Goal: Check status: Check status

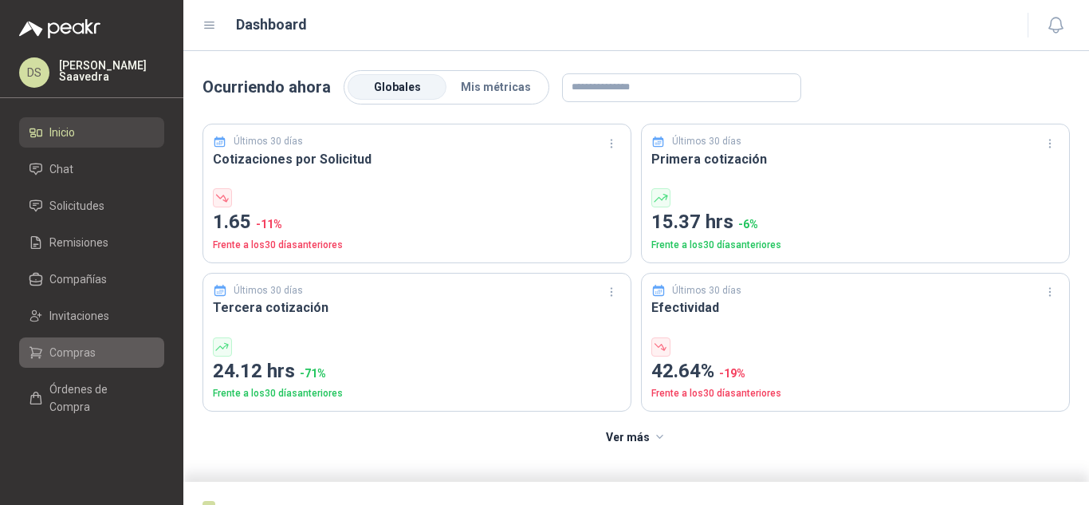
click at [95, 342] on link "Compras" at bounding box center [91, 352] width 145 height 30
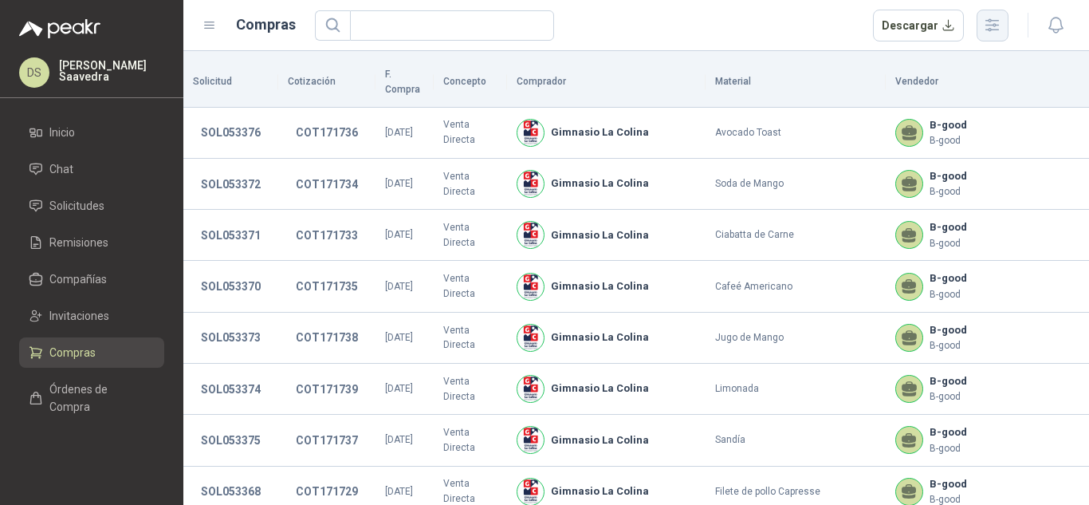
click at [998, 32] on icon "button" at bounding box center [992, 25] width 18 height 18
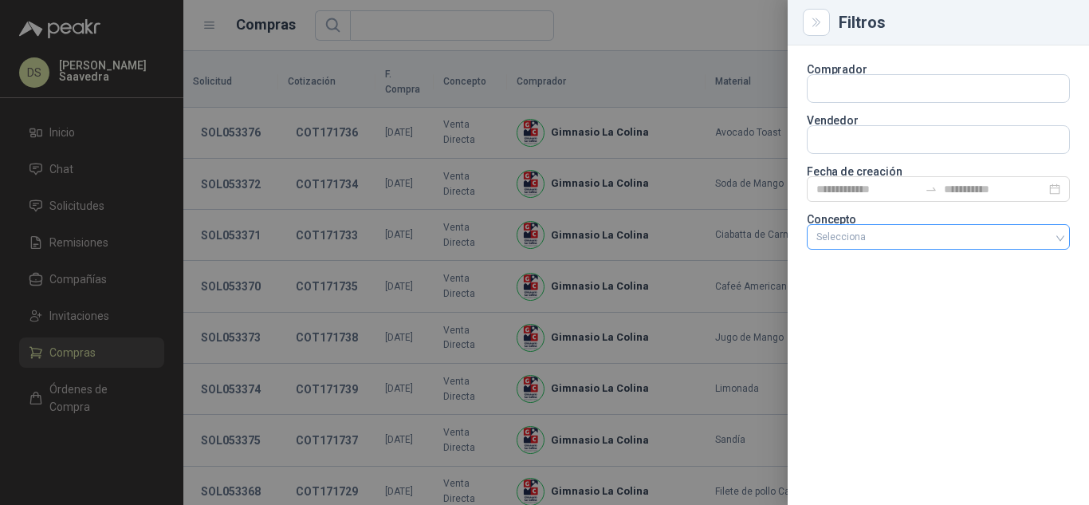
click at [882, 239] on div at bounding box center [930, 236] width 240 height 11
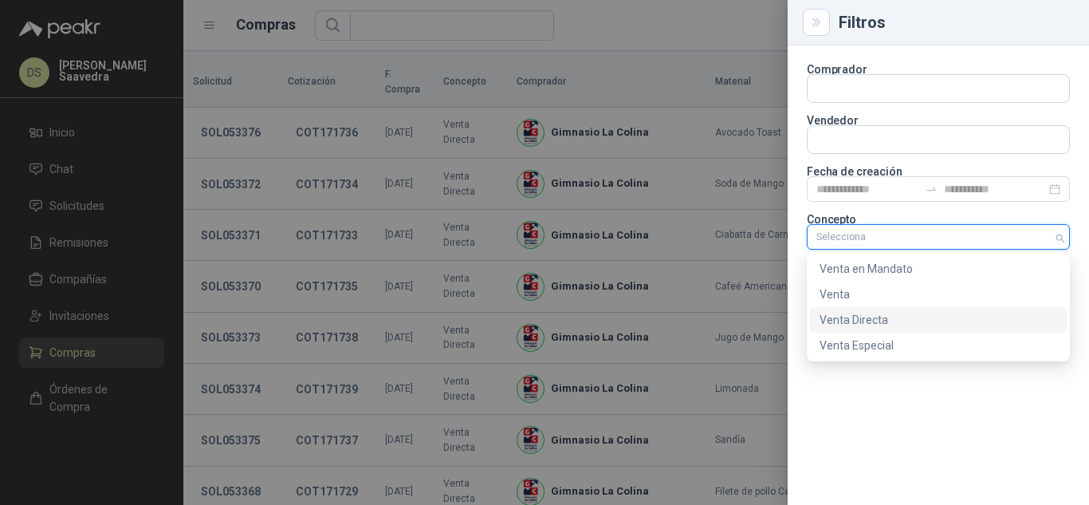
click at [884, 336] on div "Venta Especial" at bounding box center [939, 345] width 238 height 18
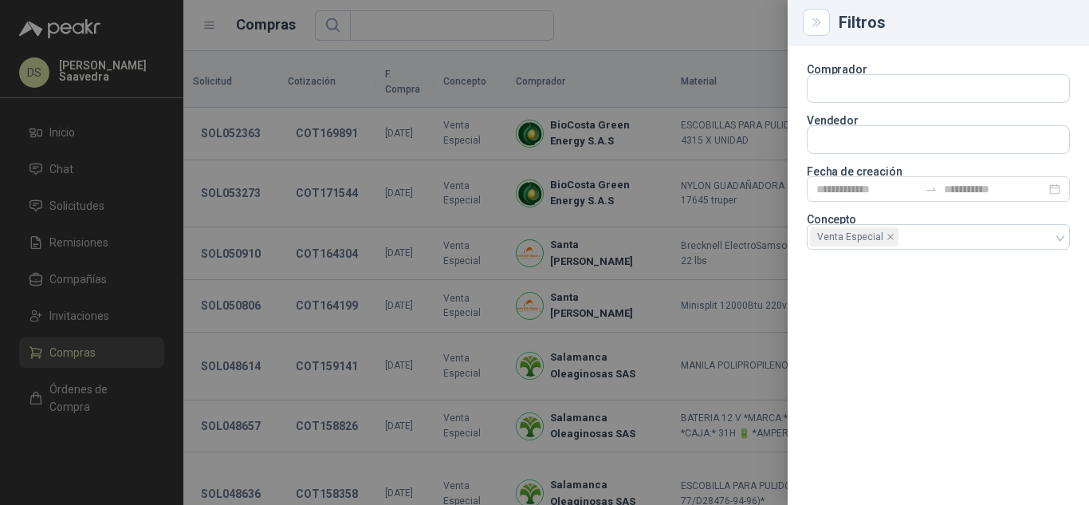
click at [691, 17] on div at bounding box center [544, 252] width 1089 height 505
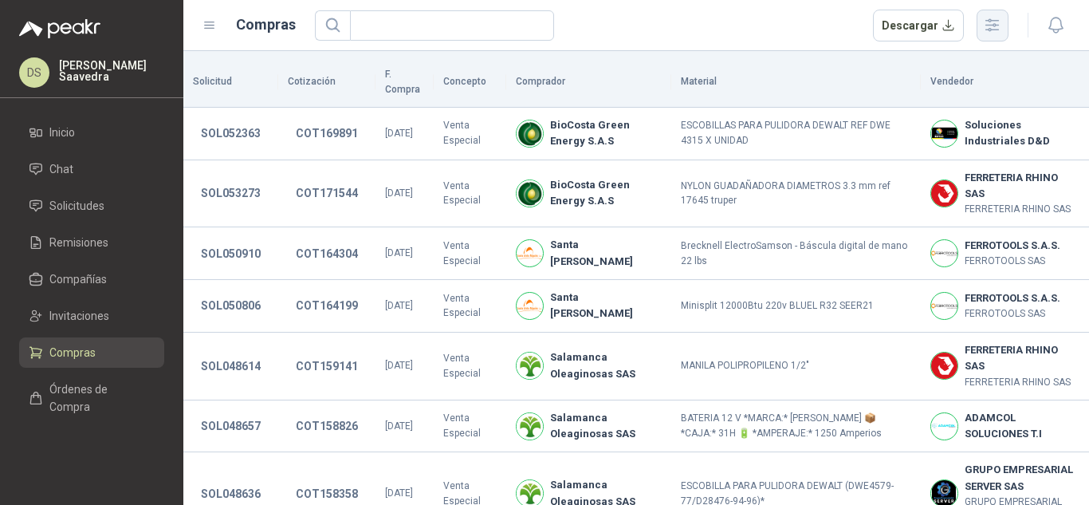
click at [985, 30] on icon "button" at bounding box center [992, 25] width 18 height 18
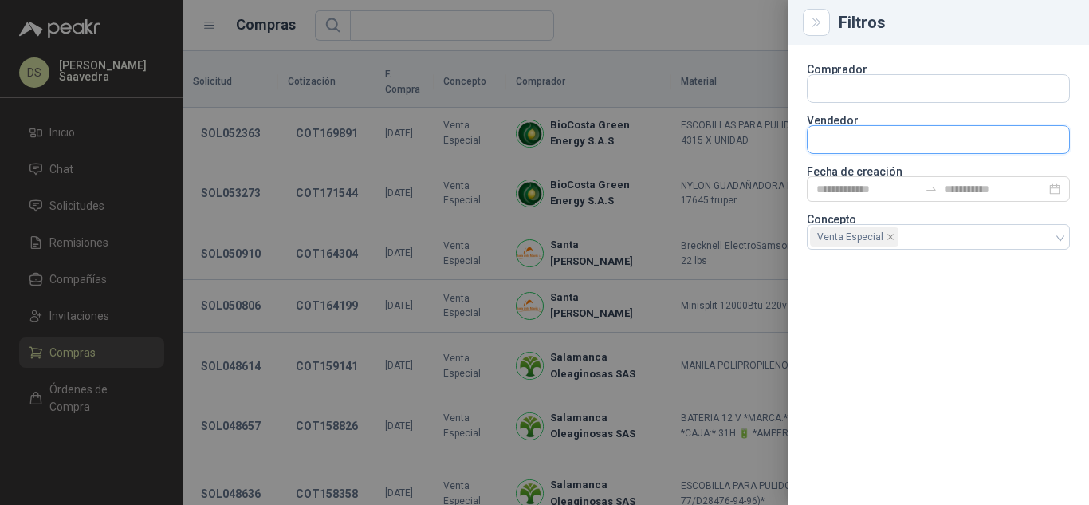
click at [942, 102] on input "text" at bounding box center [939, 88] width 262 height 27
type input "*****"
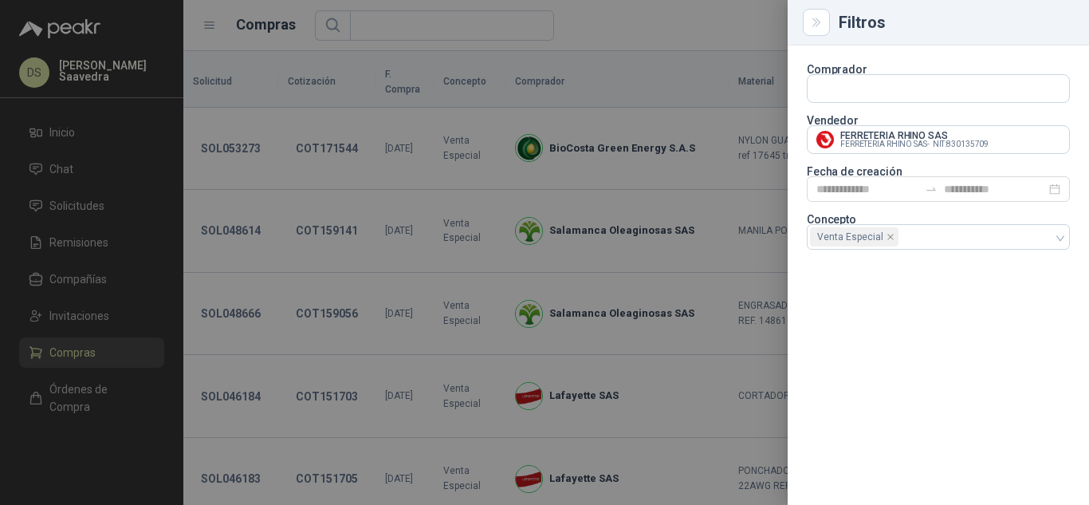
click at [750, 30] on div at bounding box center [544, 252] width 1089 height 505
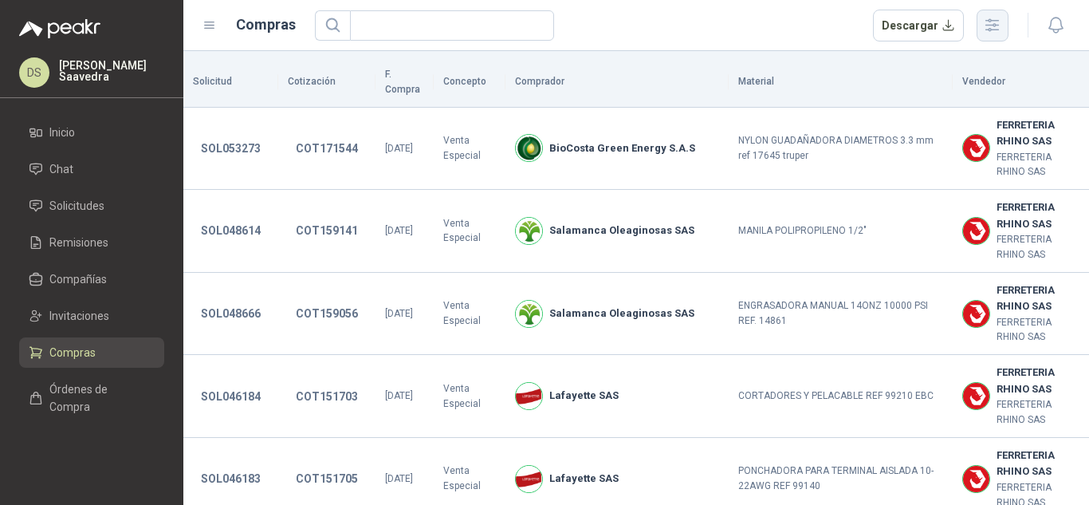
click at [990, 41] on button "button" at bounding box center [993, 26] width 32 height 32
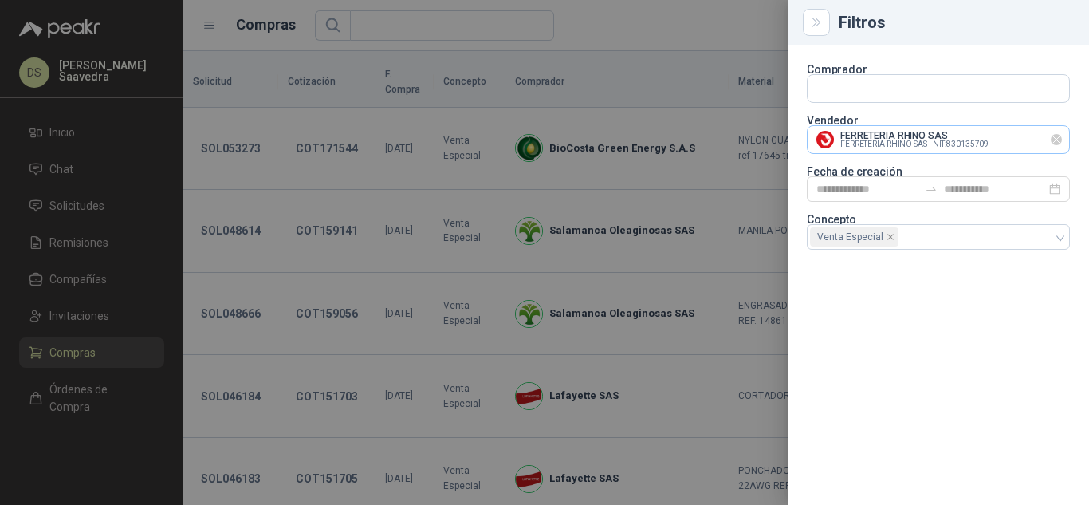
click at [1050, 139] on icon "Limpiar" at bounding box center [1057, 140] width 14 height 14
click at [1050, 241] on div "Venta Especial" at bounding box center [938, 237] width 263 height 26
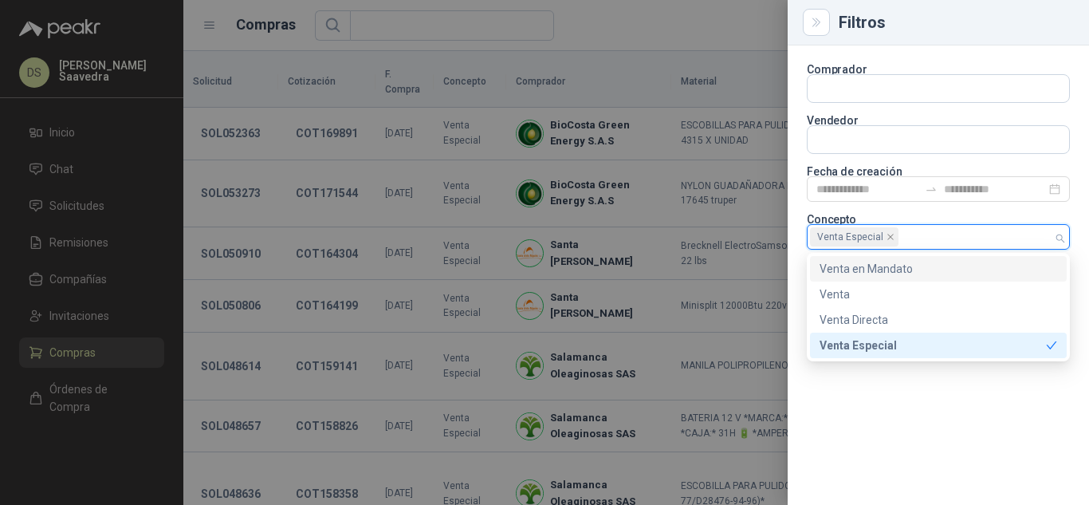
click at [965, 263] on div "Venta en Mandato" at bounding box center [939, 269] width 238 height 18
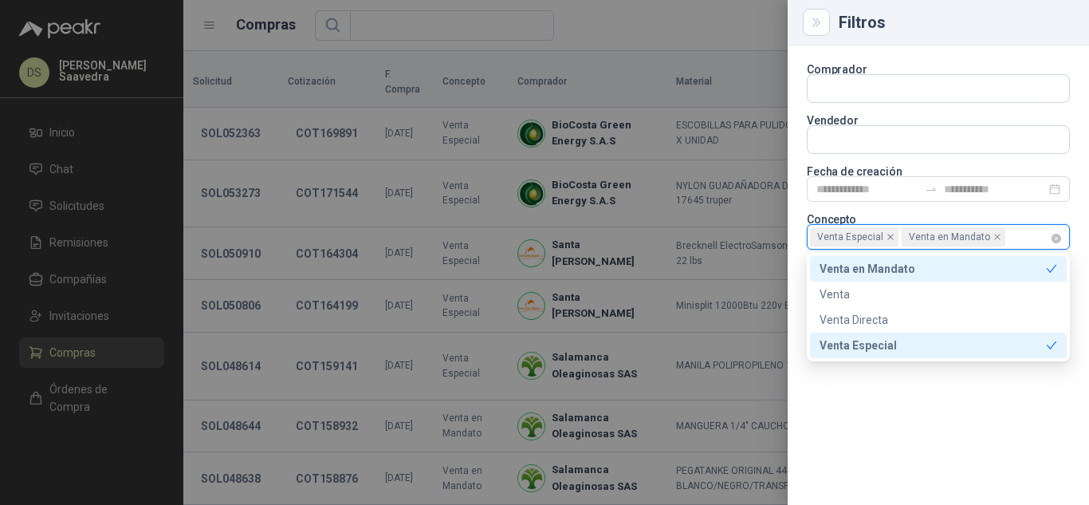
click at [887, 238] on icon "close" at bounding box center [891, 237] width 8 height 8
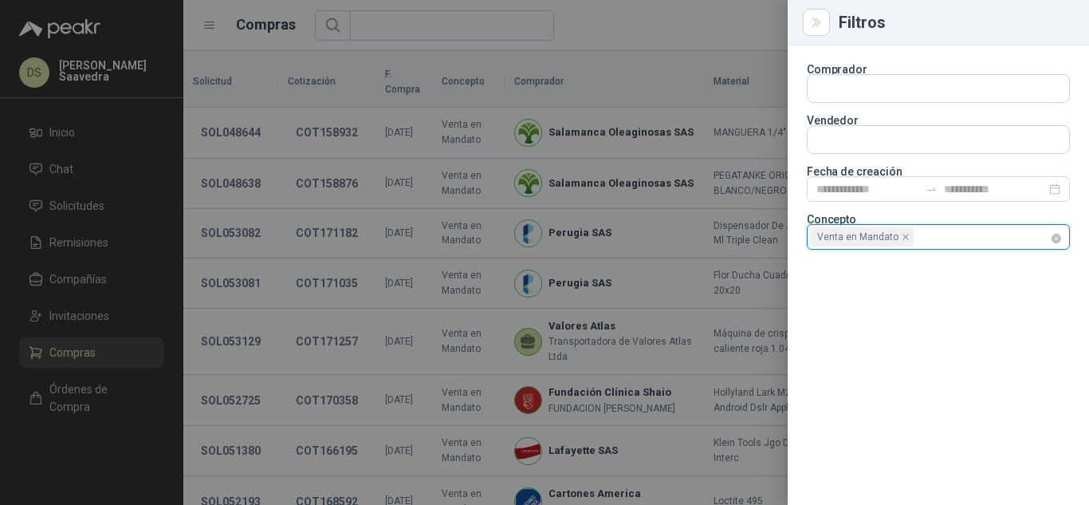
click at [720, 36] on div at bounding box center [544, 252] width 1089 height 505
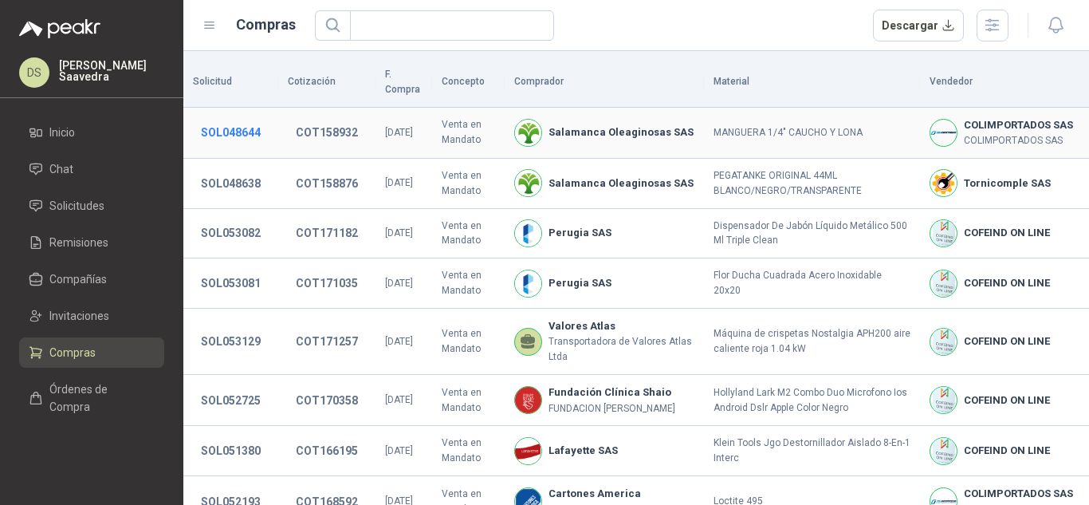
click at [227, 118] on button "SOL048644" at bounding box center [231, 132] width 76 height 29
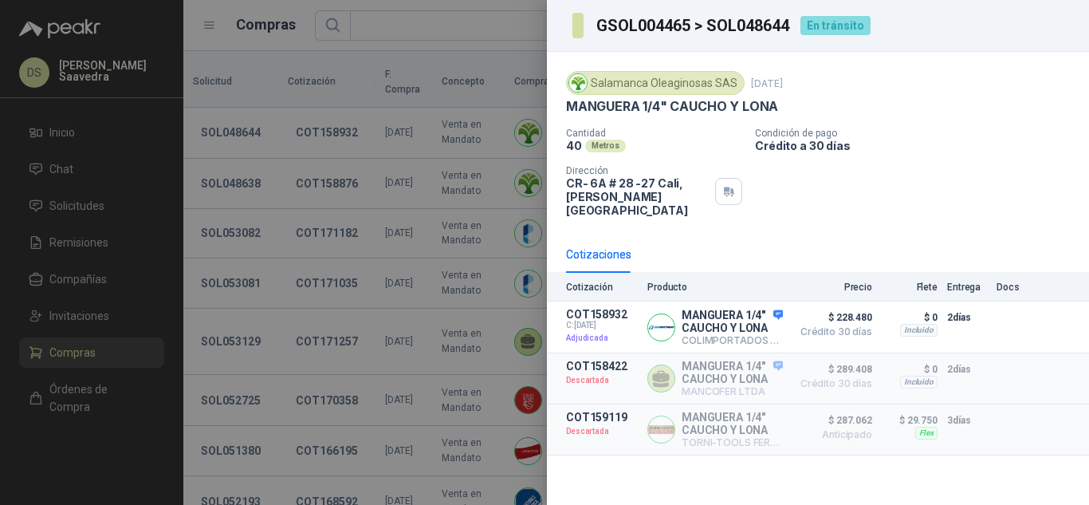
click at [747, 29] on h3 "GSOL004465 > SOL048644" at bounding box center [693, 26] width 195 height 16
copy h3 "SOL048644"
click at [367, 149] on div at bounding box center [544, 252] width 1089 height 505
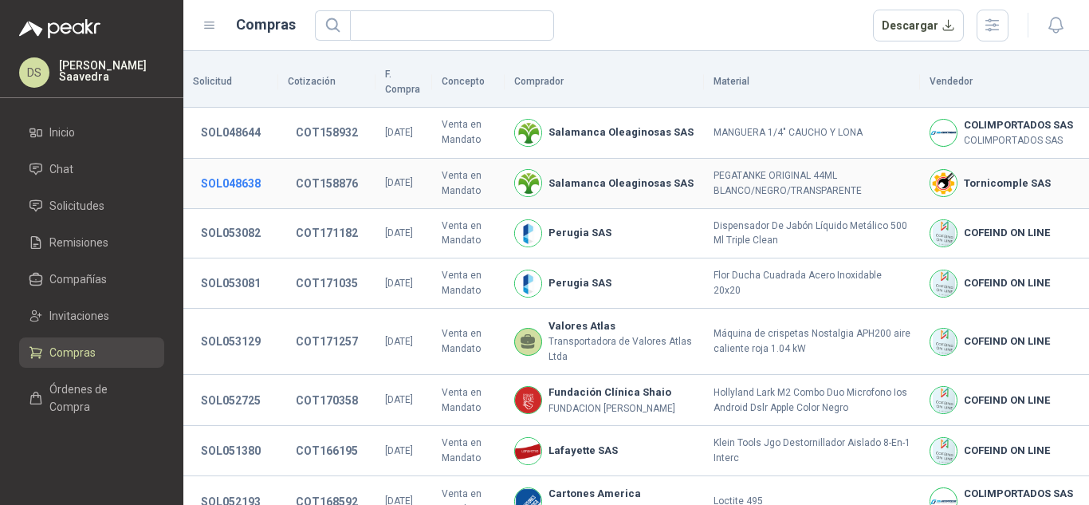
click at [224, 172] on button "SOL048638" at bounding box center [231, 183] width 76 height 29
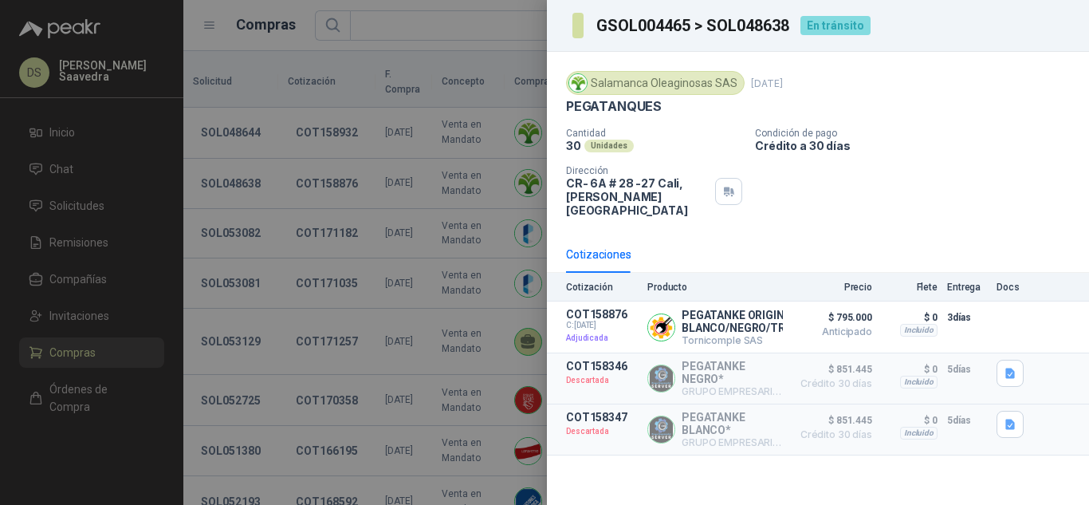
click at [746, 30] on h3 "GSOL004465 > SOL048638" at bounding box center [693, 26] width 195 height 16
copy h3 "SOL048638"
click at [77, 247] on div at bounding box center [544, 252] width 1089 height 505
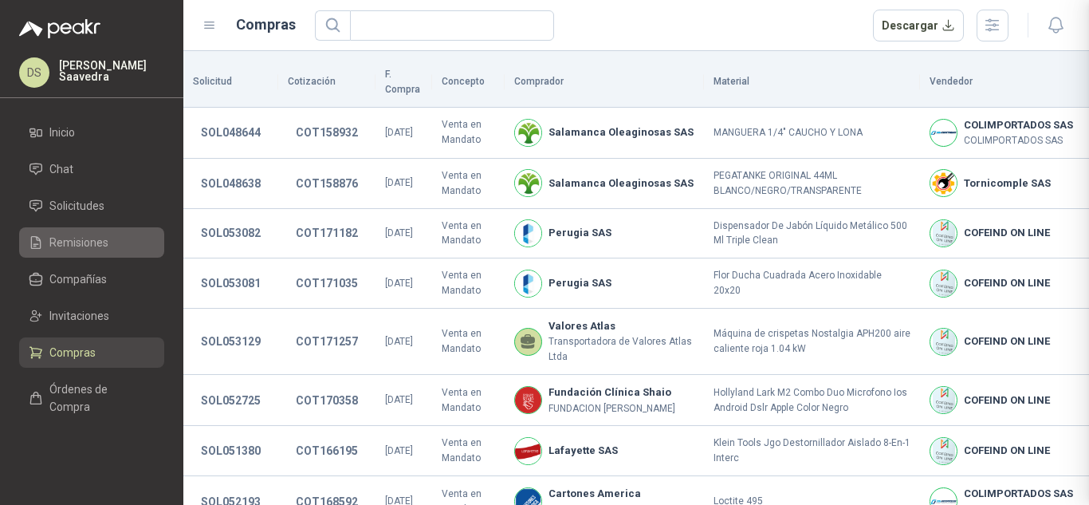
click at [77, 247] on span "Remisiones" at bounding box center [78, 243] width 59 height 18
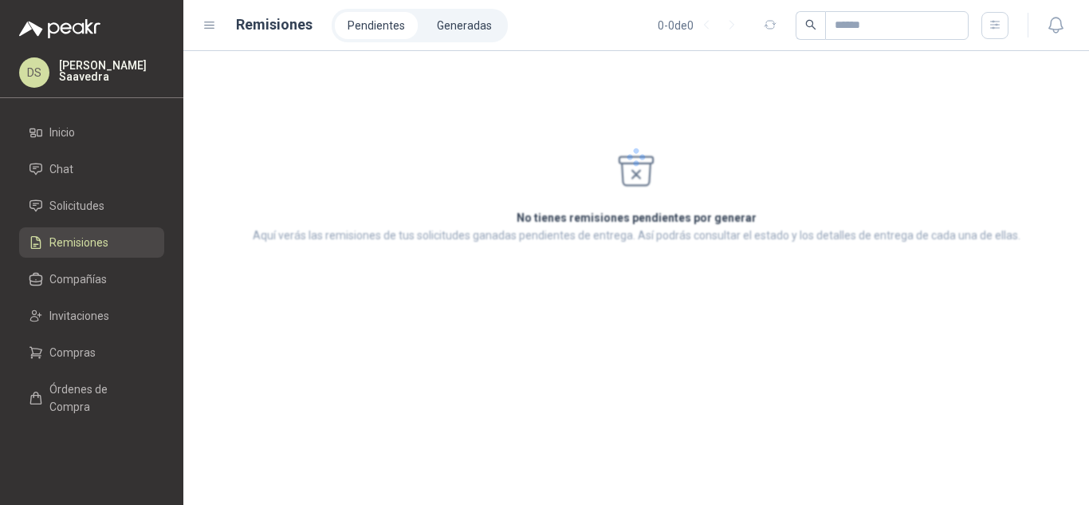
click at [473, 34] on li "Generadas" at bounding box center [464, 25] width 81 height 27
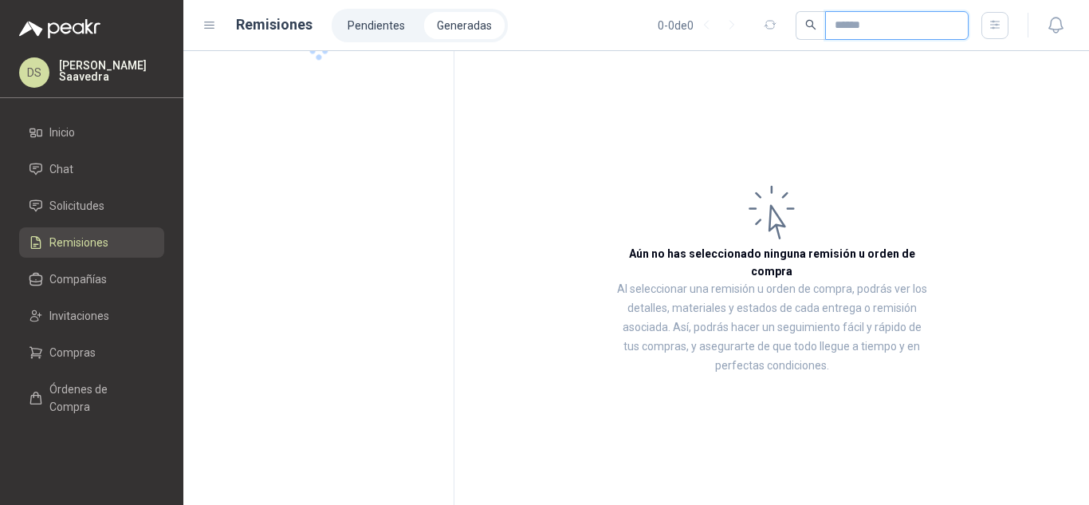
click at [901, 26] on input "text" at bounding box center [891, 25] width 112 height 27
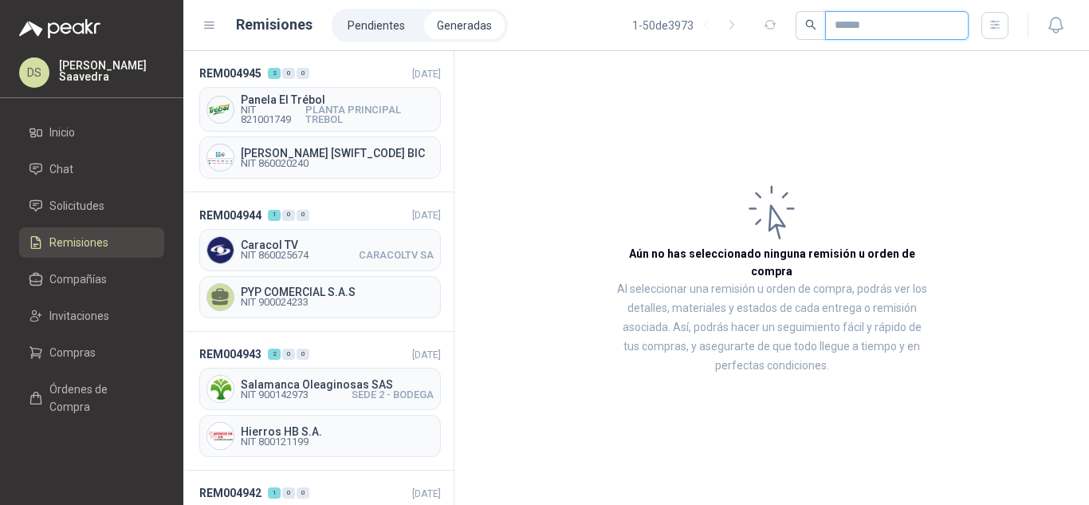
paste input "*********"
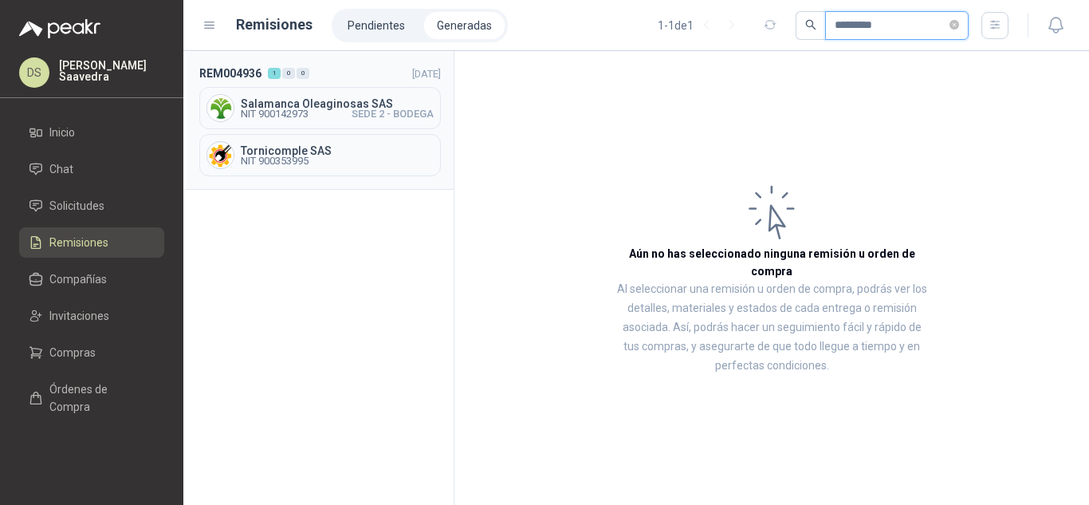
type input "*********"
click at [378, 112] on span "SEDE 2 - BODEGA" at bounding box center [393, 114] width 82 height 10
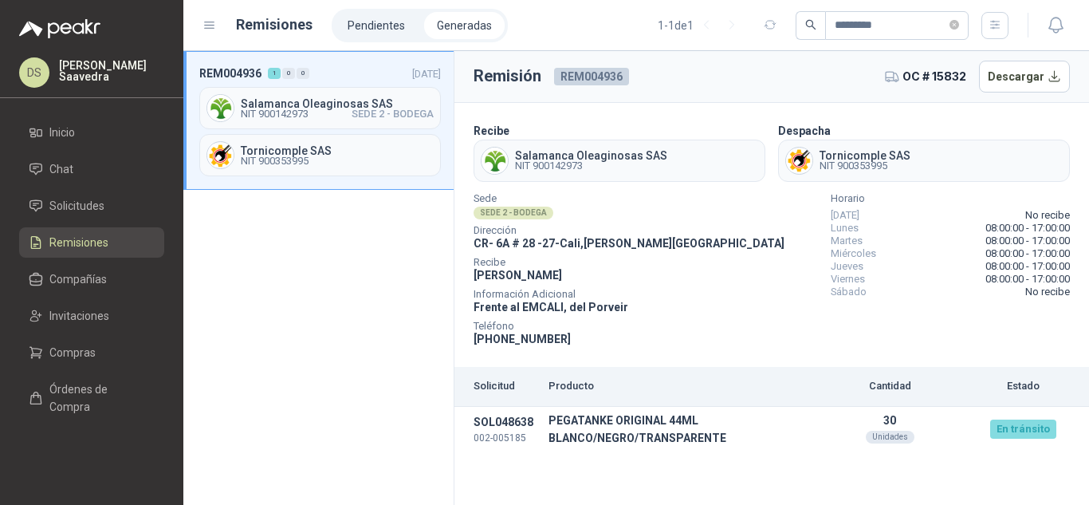
click at [592, 75] on span "REM004936" at bounding box center [591, 77] width 75 height 18
copy span "REM004936"
